Goal: Find contact information: Find contact information

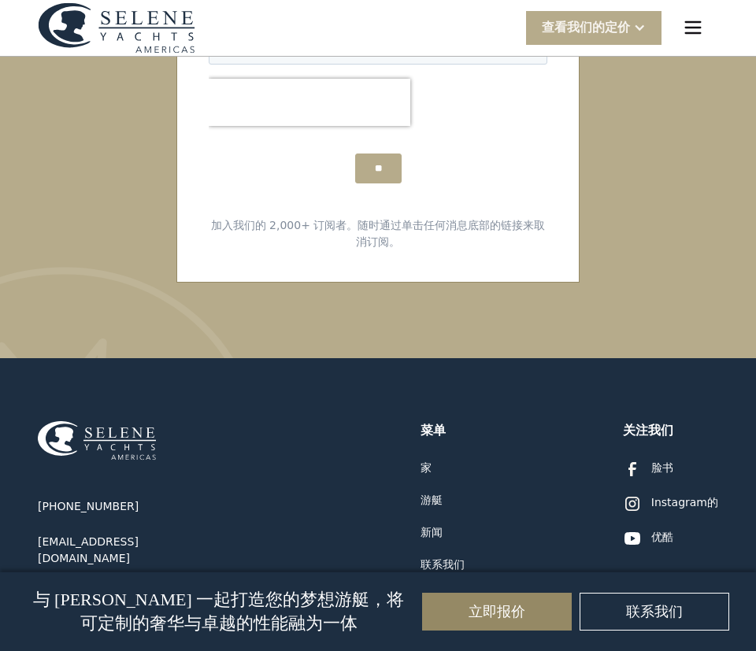
scroll to position [9324, 0]
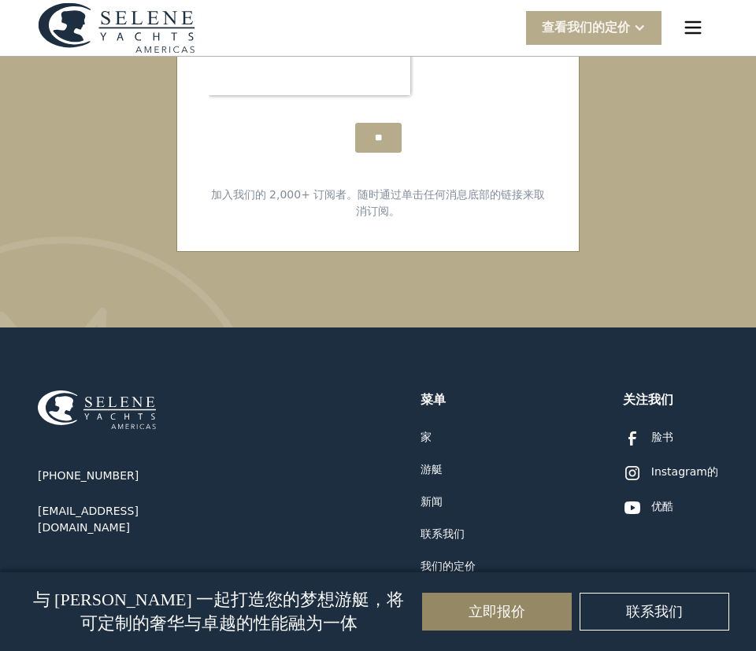
click at [428, 462] on div "游艇" at bounding box center [432, 470] width 22 height 17
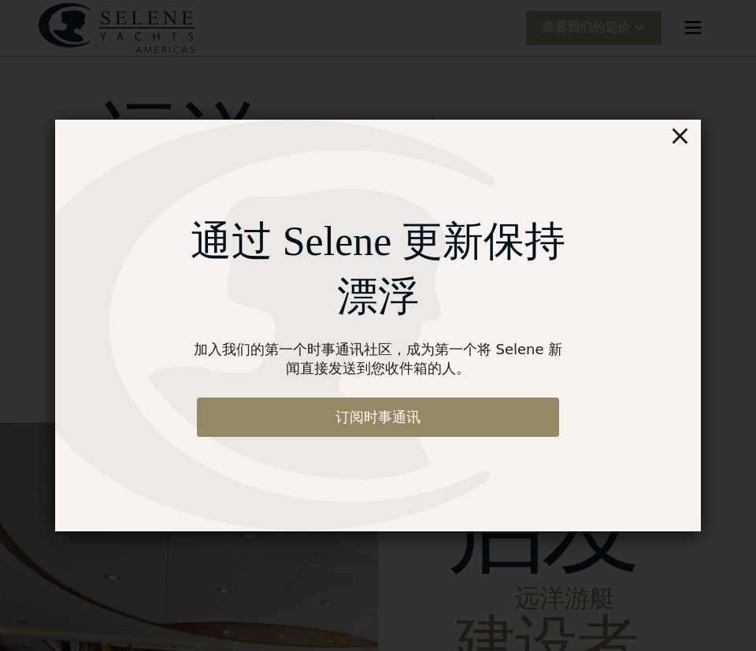
click at [681, 151] on div "×" at bounding box center [680, 136] width 23 height 32
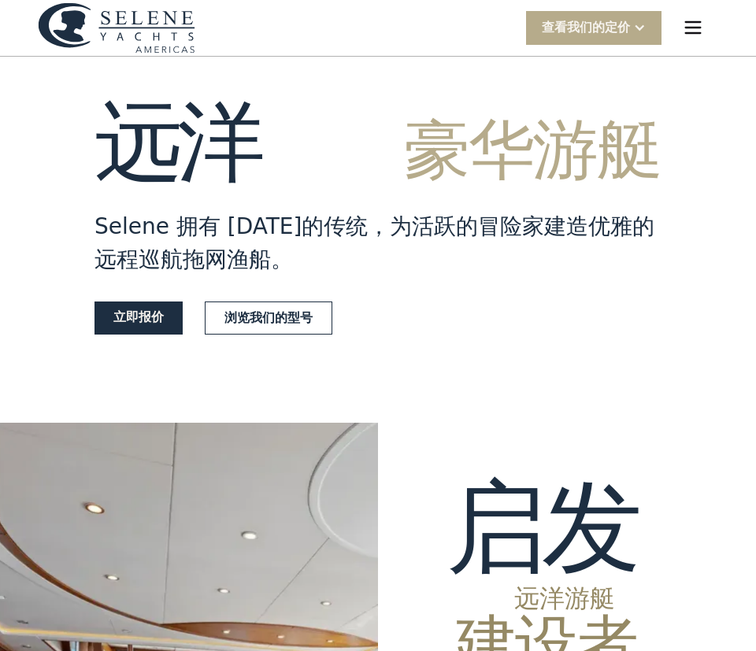
click at [686, 27] on img "菜单" at bounding box center [693, 28] width 22 height 22
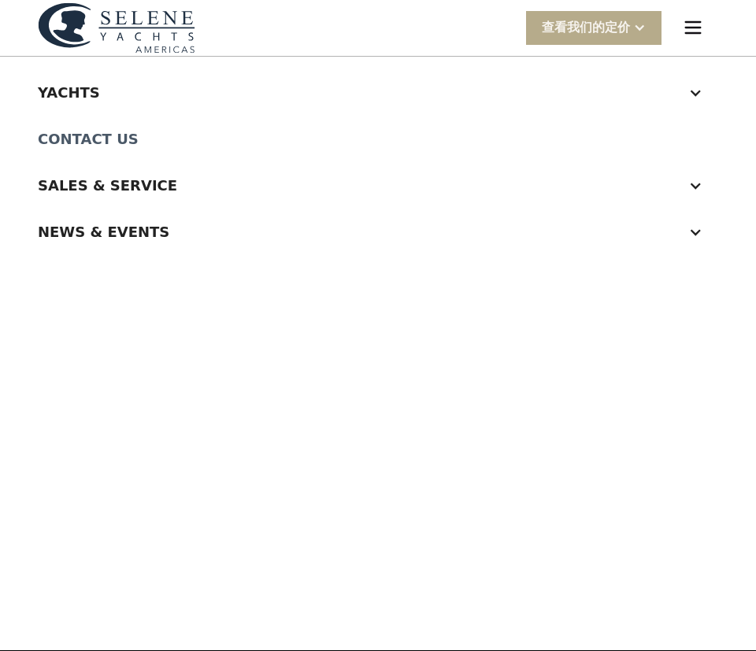
click at [109, 135] on link "Contact Us" at bounding box center [378, 139] width 680 height 46
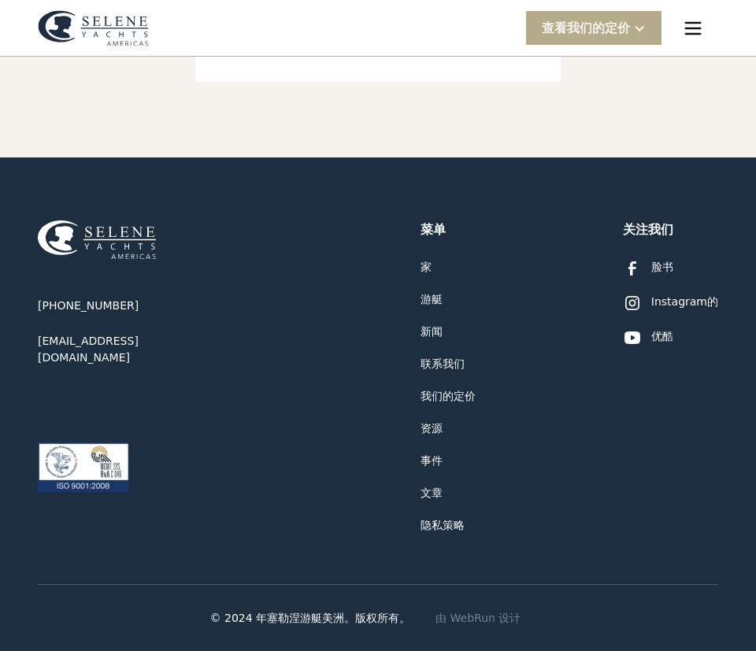
scroll to position [802, 0]
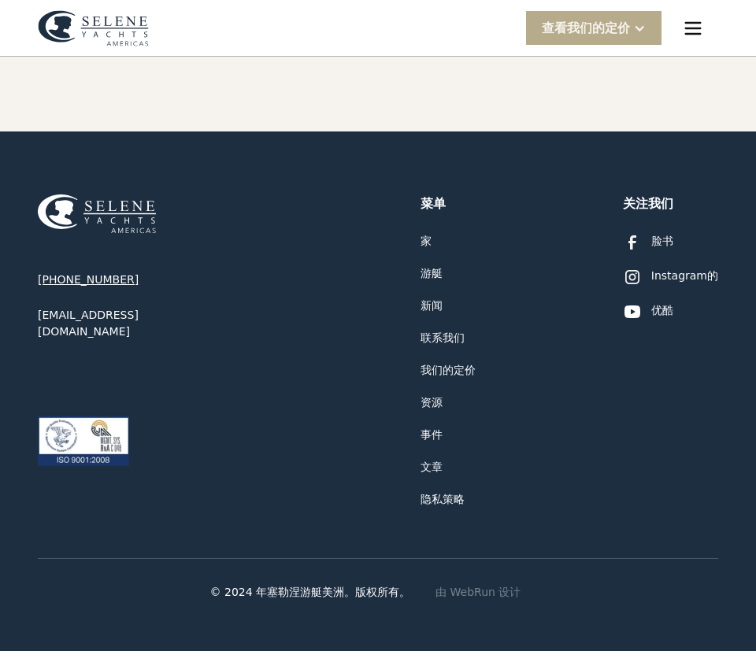
drag, startPoint x: 142, startPoint y: 269, endPoint x: 44, endPoint y: 278, distance: 98.1
click at [44, 278] on div "[PHONE_NUMBER] [EMAIL_ADDRESS][DOMAIN_NAME]" at bounding box center [132, 351] width 189 height 313
drag, startPoint x: 44, startPoint y: 278, endPoint x: 54, endPoint y: 277, distance: 9.5
copy div "[PHONE_NUMBER]"
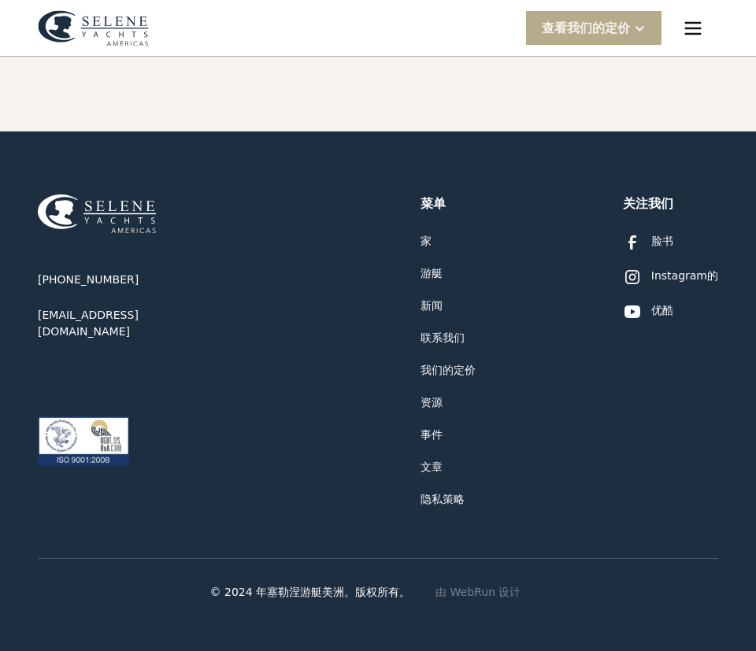
drag, startPoint x: 223, startPoint y: 392, endPoint x: 184, endPoint y: 358, distance: 51.9
click at [223, 391] on div "[PHONE_NUMBER] [EMAIL_ADDRESS][DOMAIN_NAME]" at bounding box center [132, 351] width 189 height 313
click at [278, 154] on div "[PHONE_NUMBER] [EMAIL_ADDRESS][DOMAIN_NAME] 菜单 家 游艇 新闻 联系我们 我们的定价 资源 事件 文章 隐私策略…" at bounding box center [378, 320] width 680 height 376
